Goal: Information Seeking & Learning: Learn about a topic

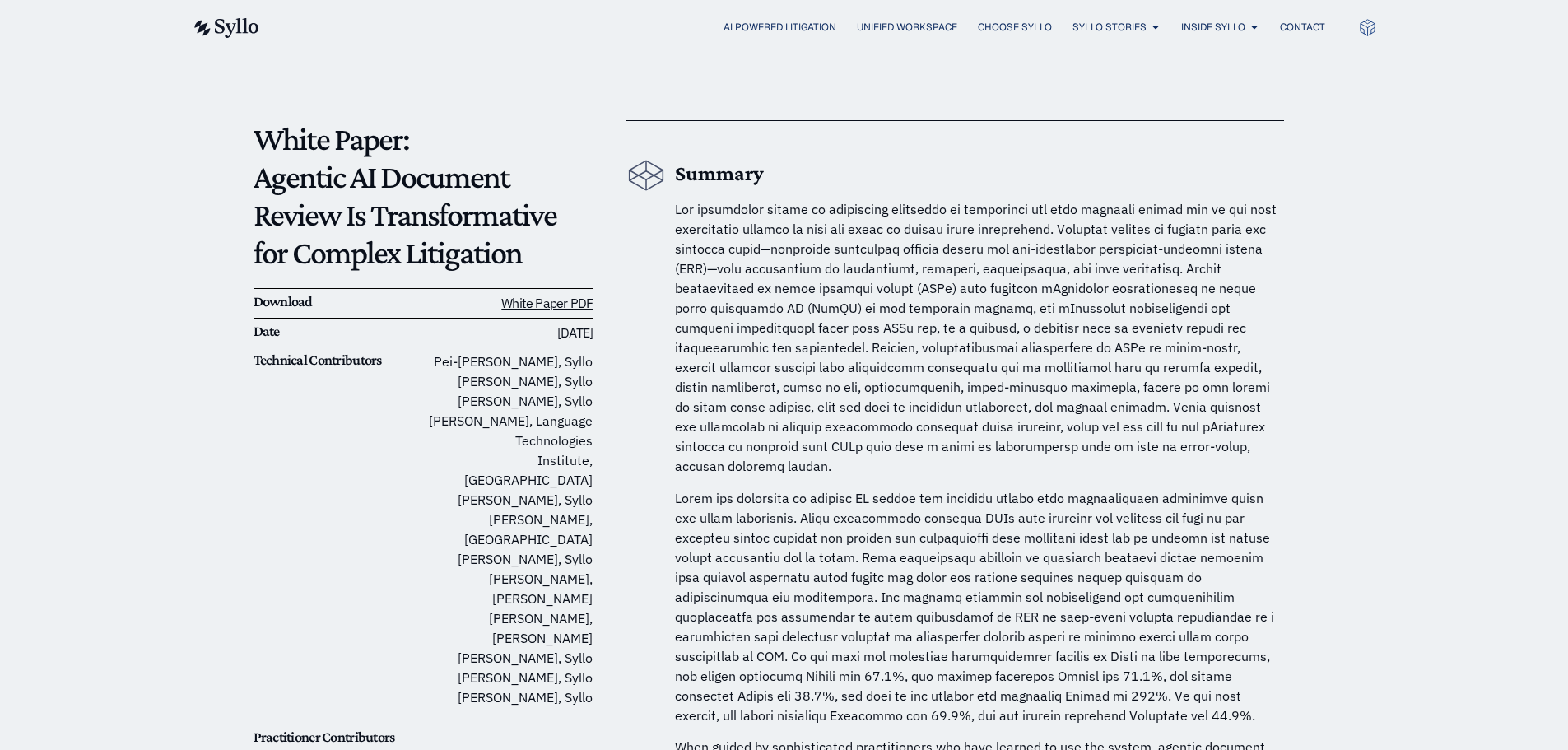
scroll to position [136, 0]
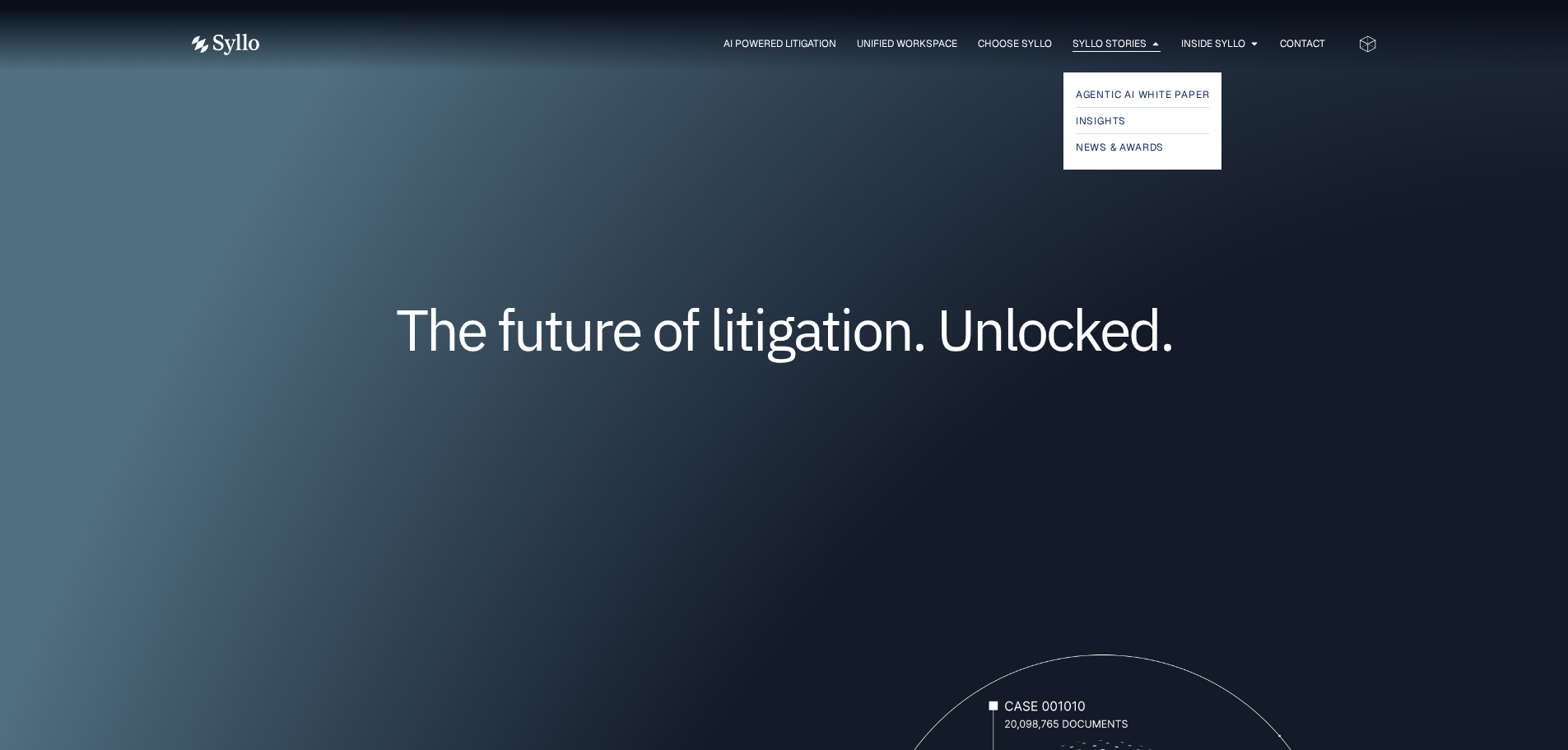
click at [1077, 40] on span "Syllo Stories" at bounding box center [1109, 44] width 74 height 15
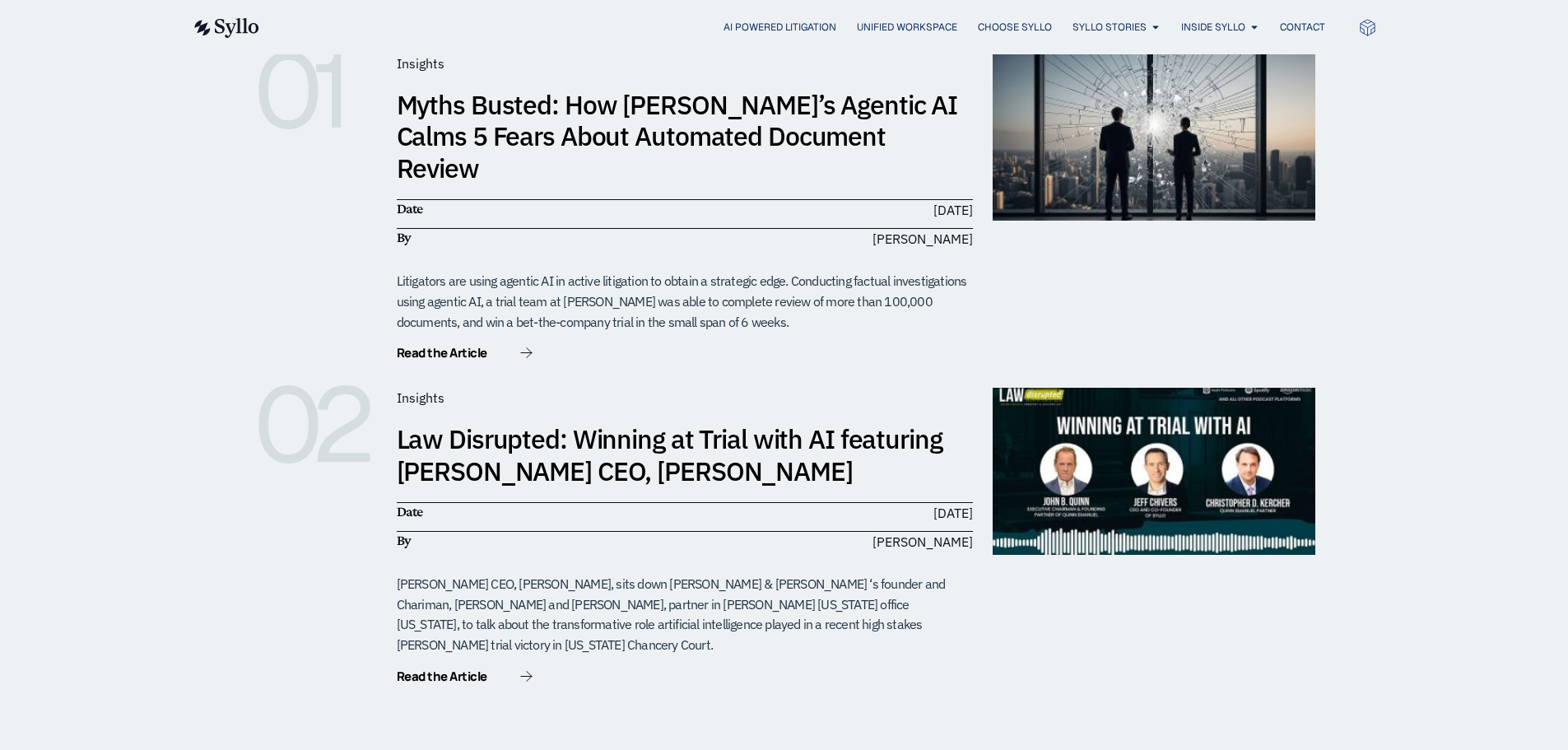
scroll to position [465, 0]
